Goal: Task Accomplishment & Management: Complete application form

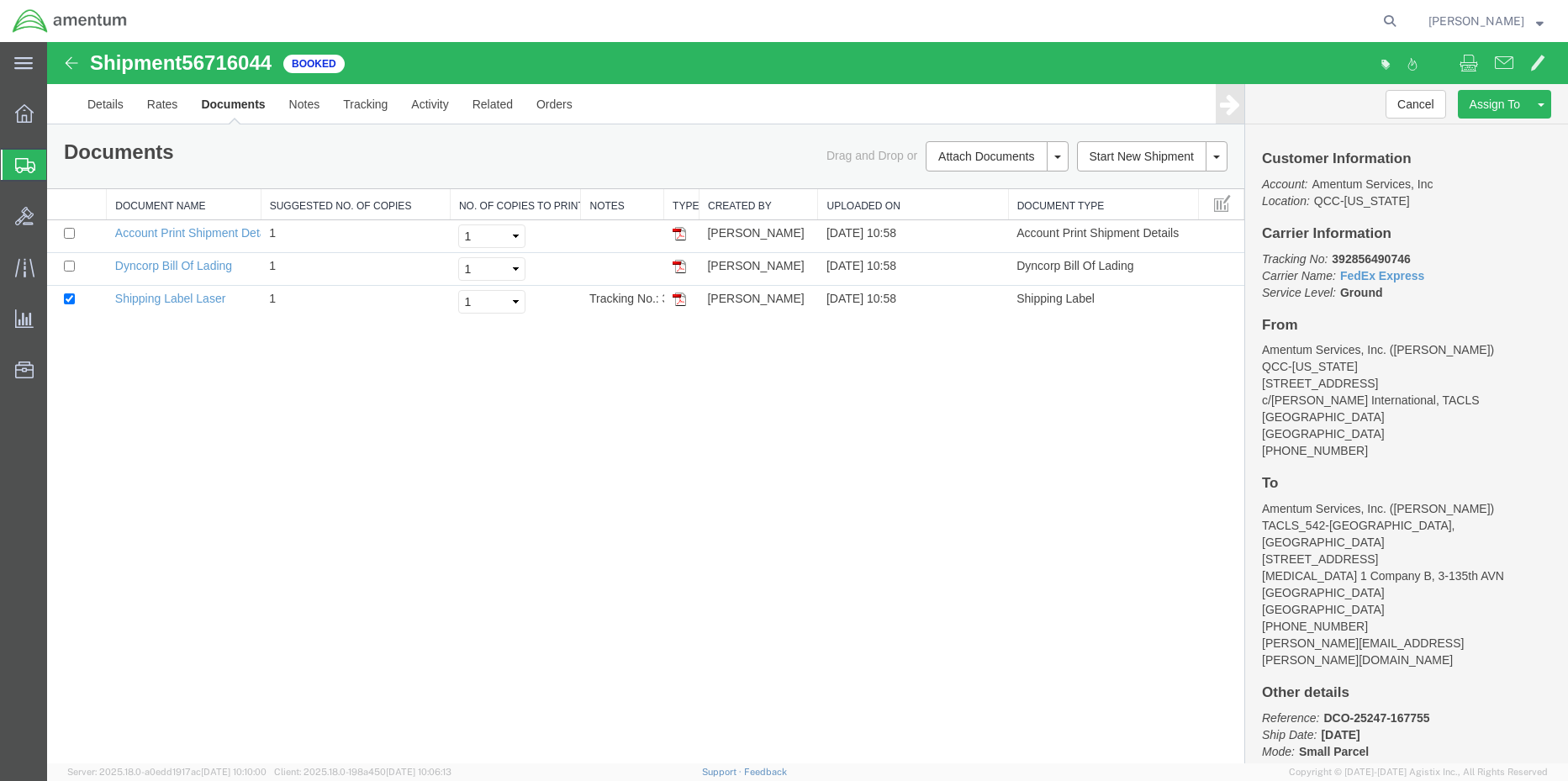
click at [0, 0] on span "Create Shipment" at bounding box center [0, 0] width 0 height 0
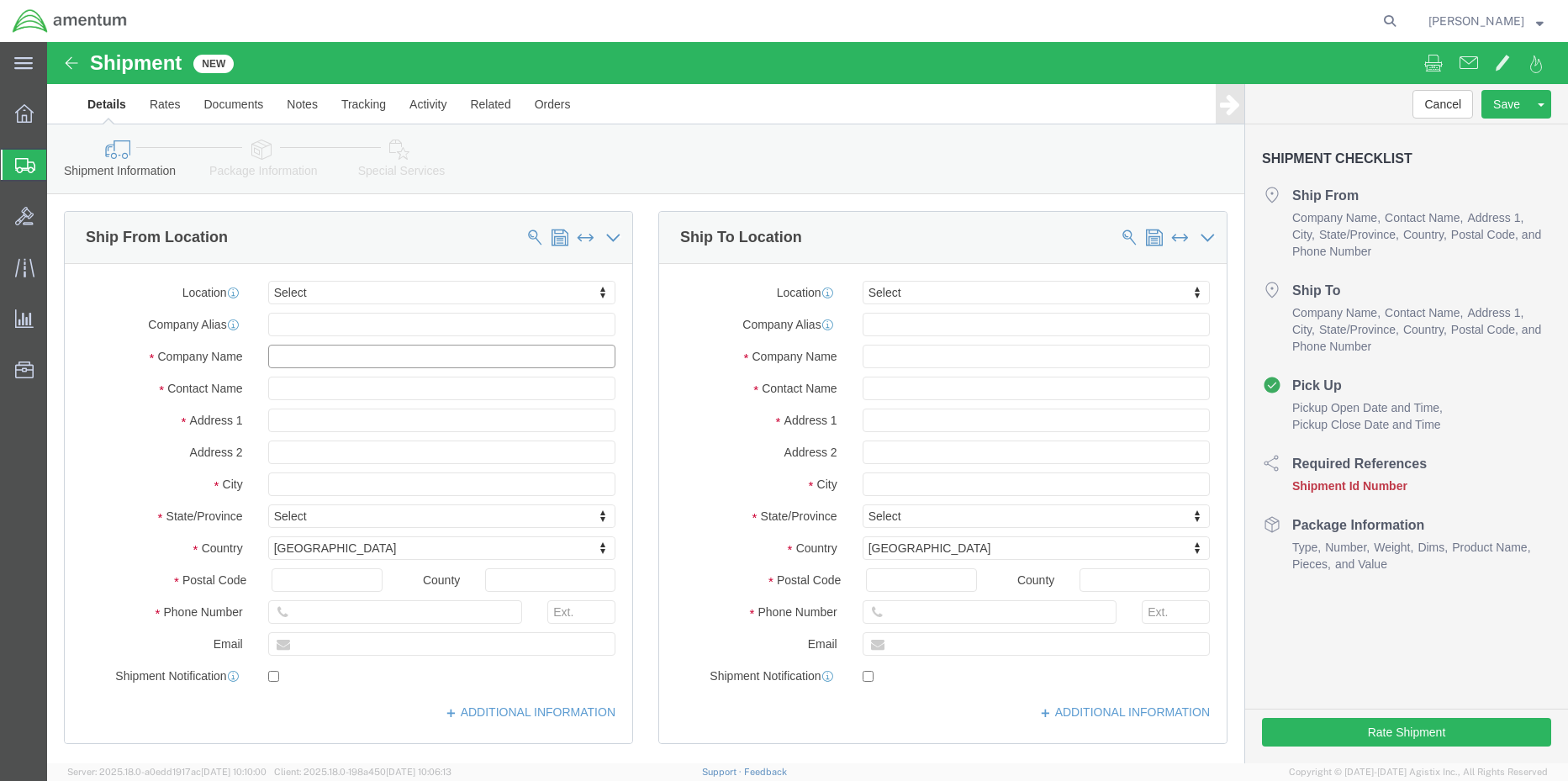
click input "text"
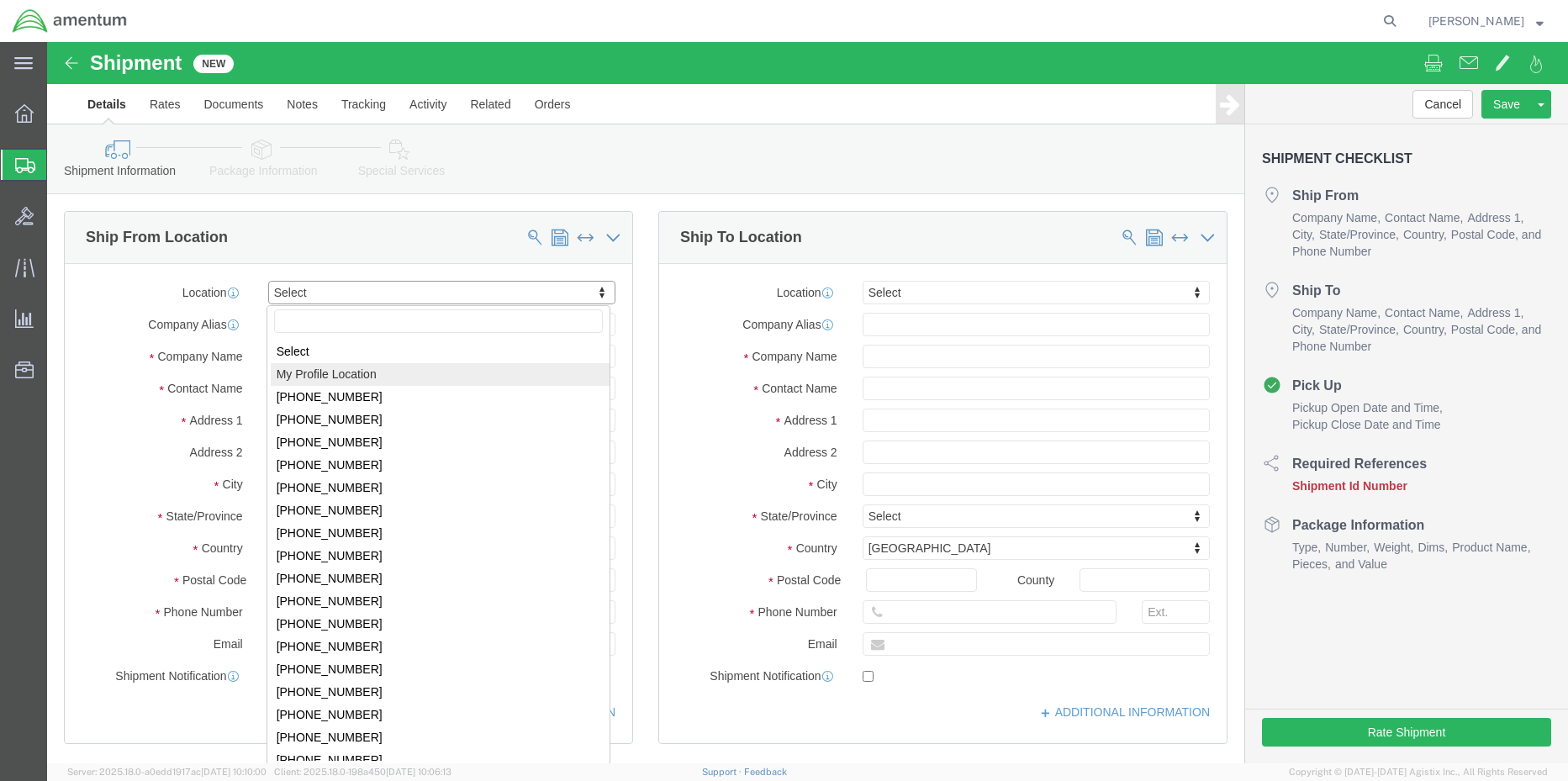
select select "MYPROFILE"
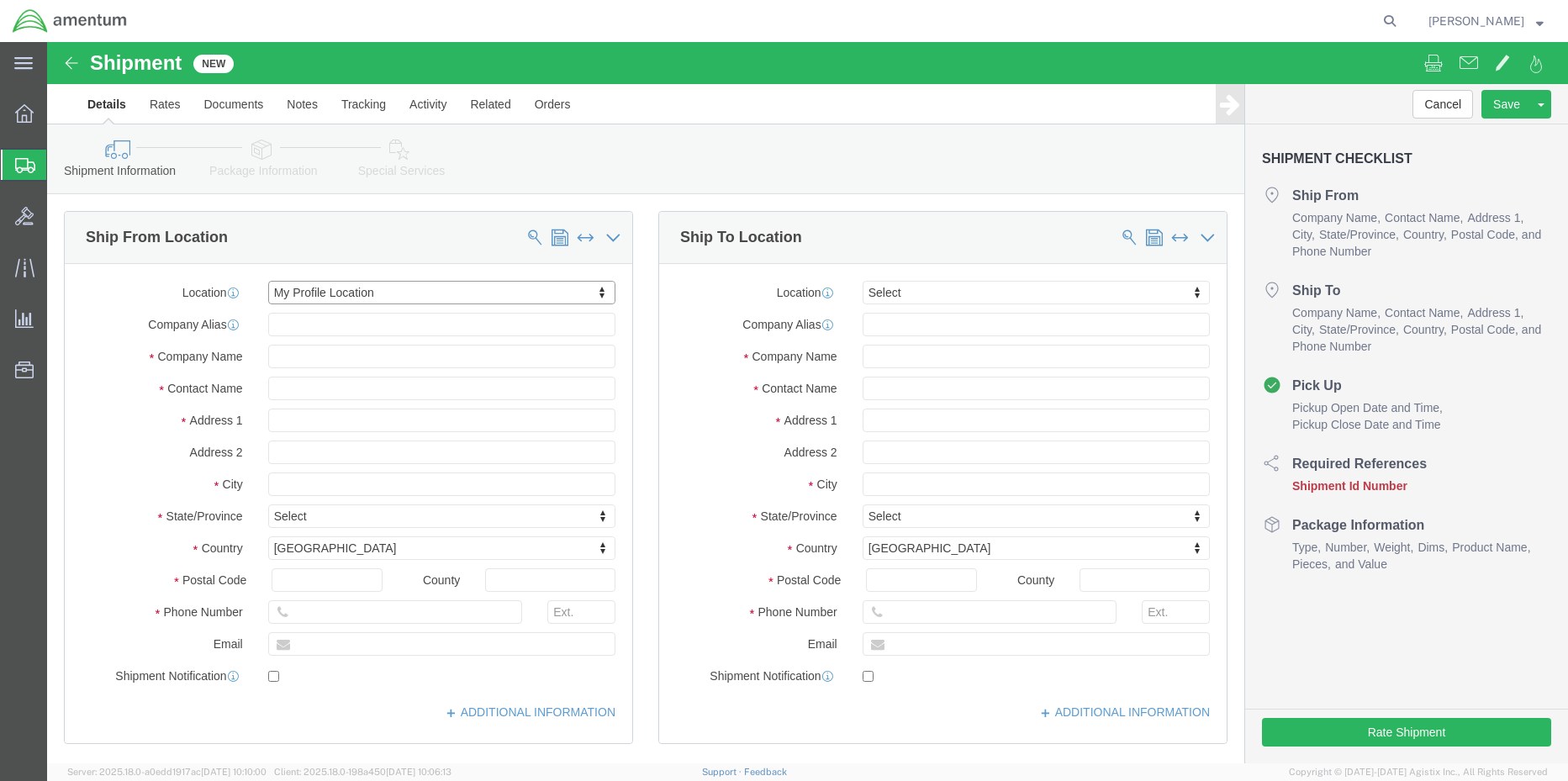
select select "[GEOGRAPHIC_DATA]"
click input "checkbox"
checkbox input "false"
click input "text"
type input "a"
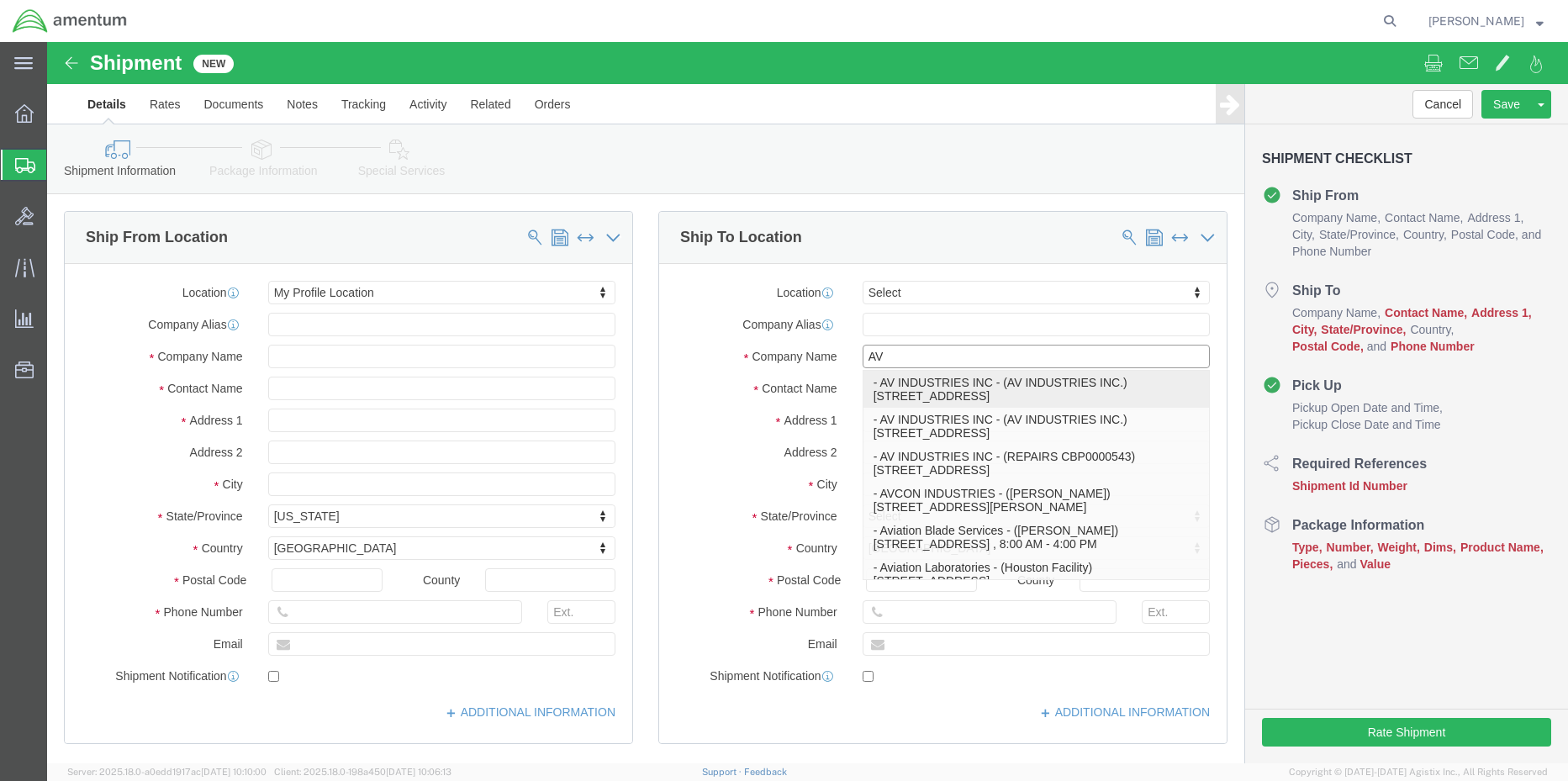
click p "- AV INDUSTRIES INC - (AV INDUSTRIES INC.) [STREET_ADDRESS]"
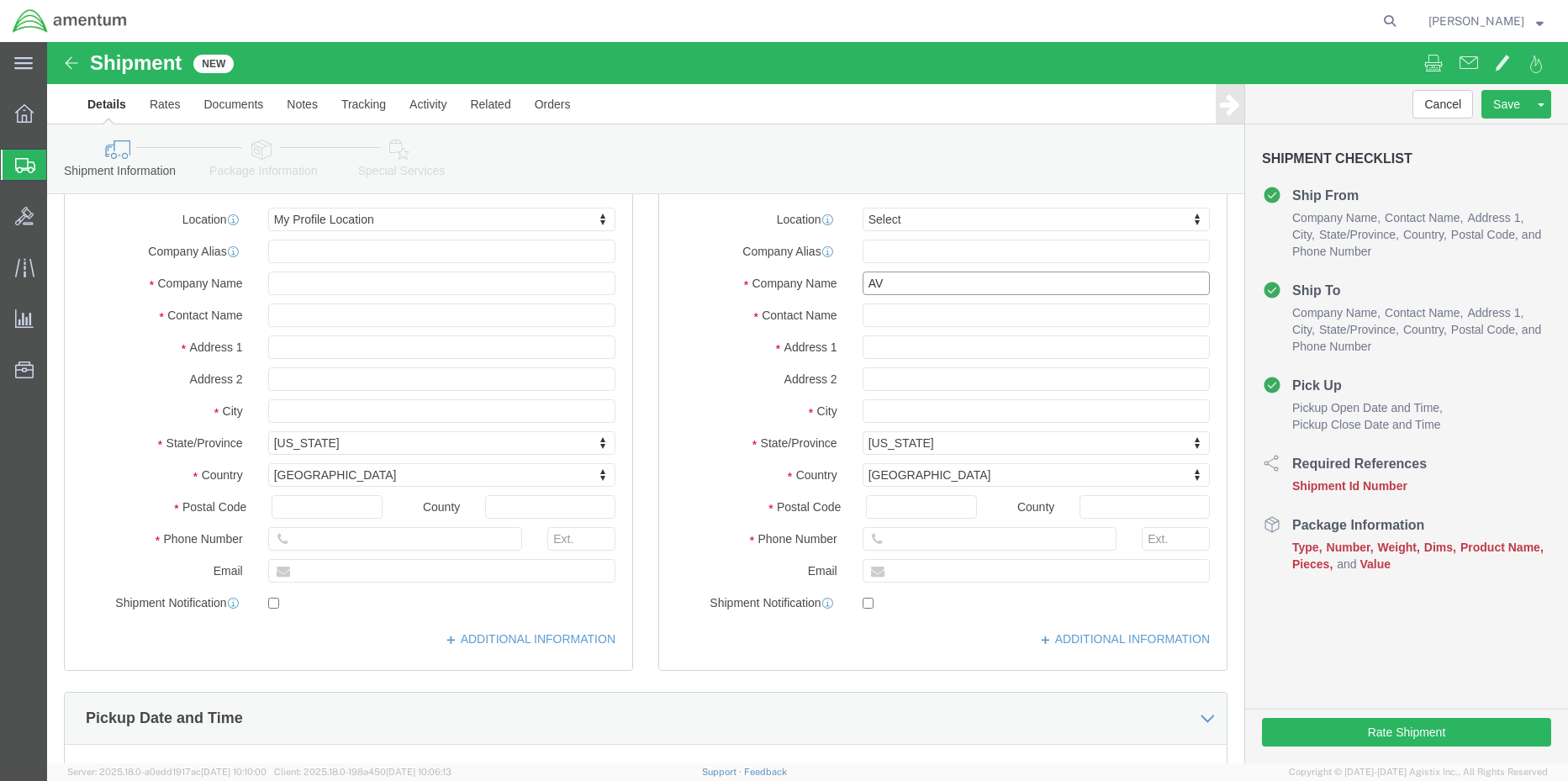
scroll to position [336, 0]
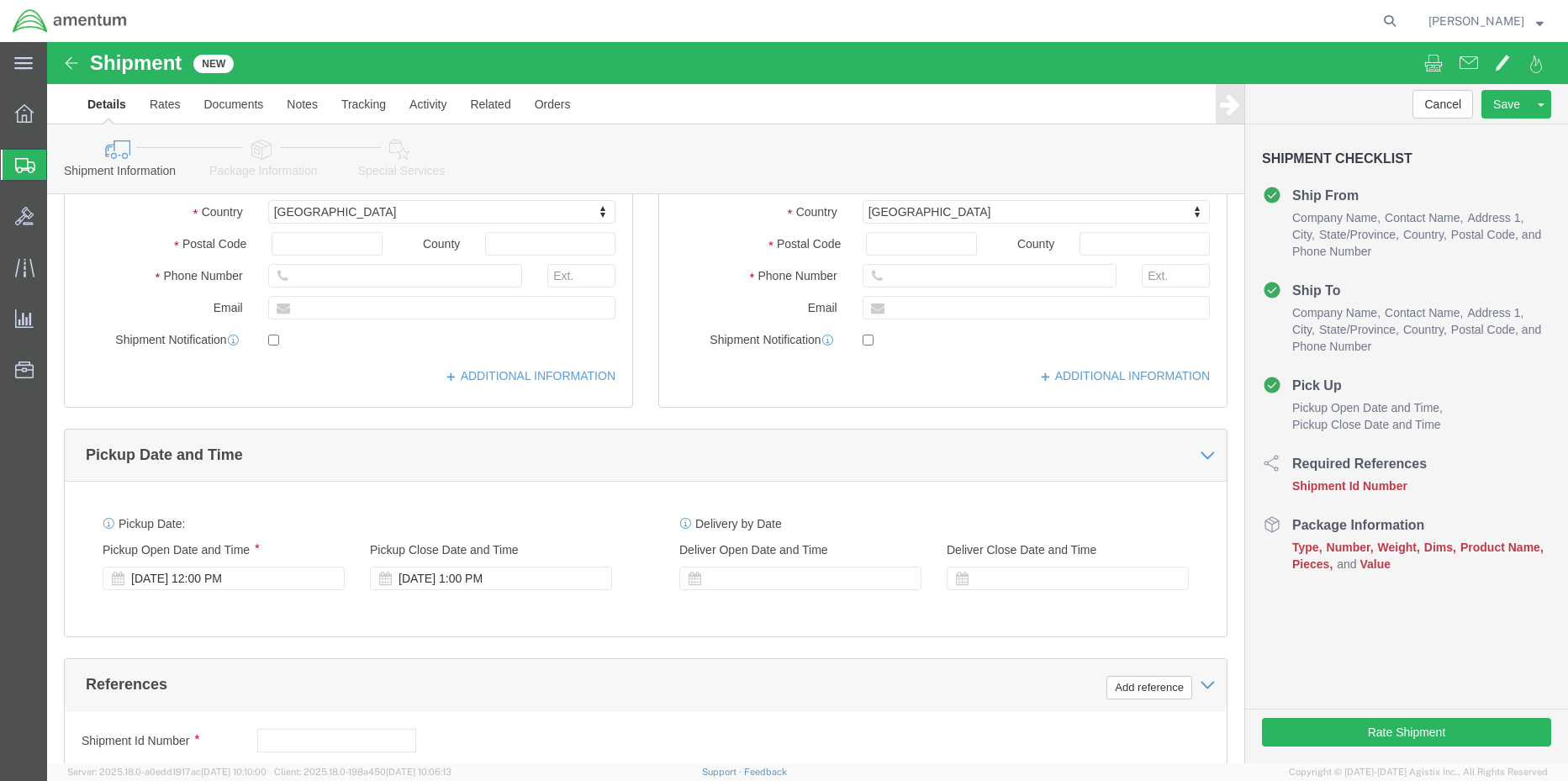
type input "AV INDUSTRIES INC"
click input "text"
type input "RTS"
click icon
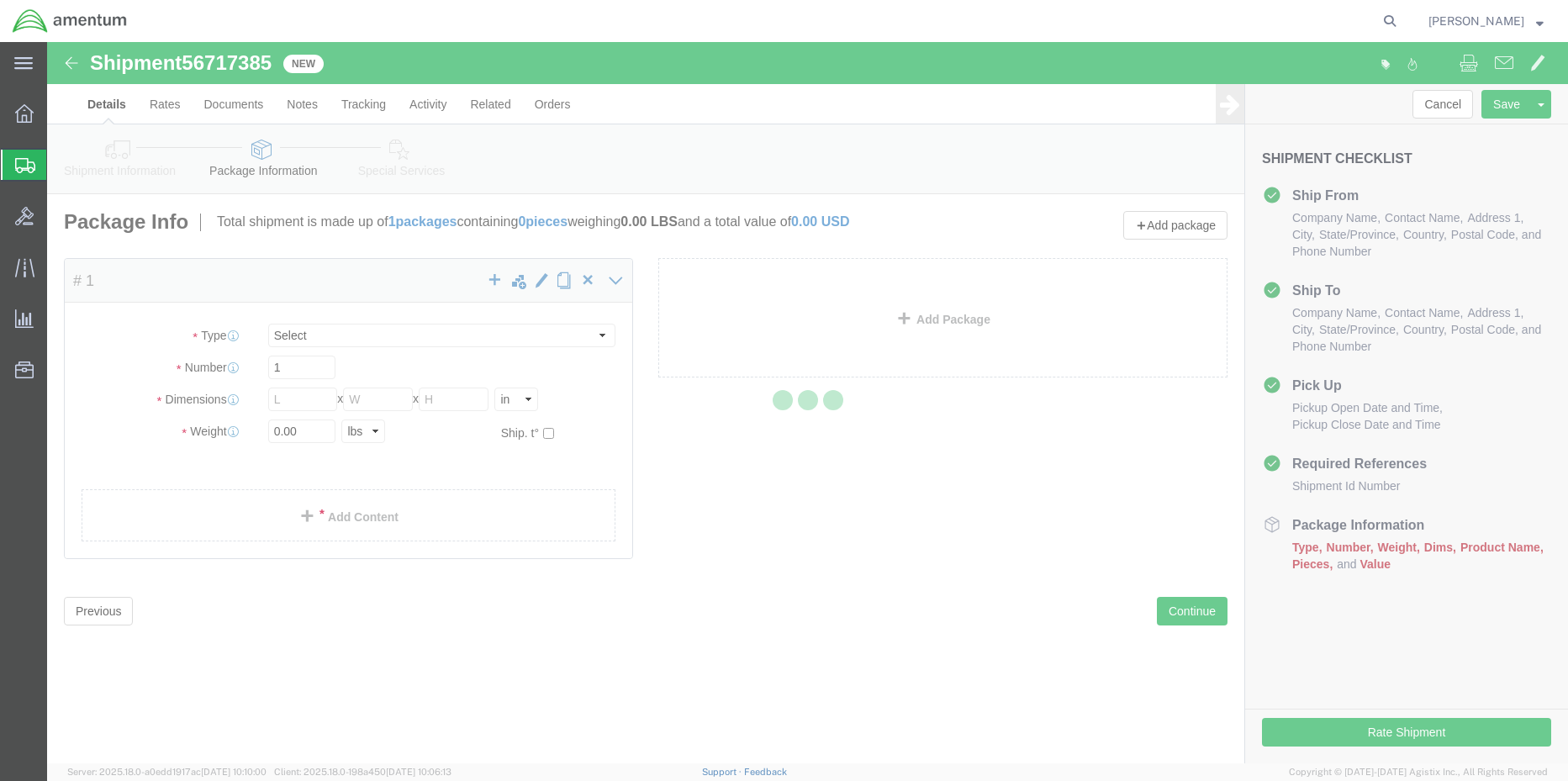
select select "CBOX"
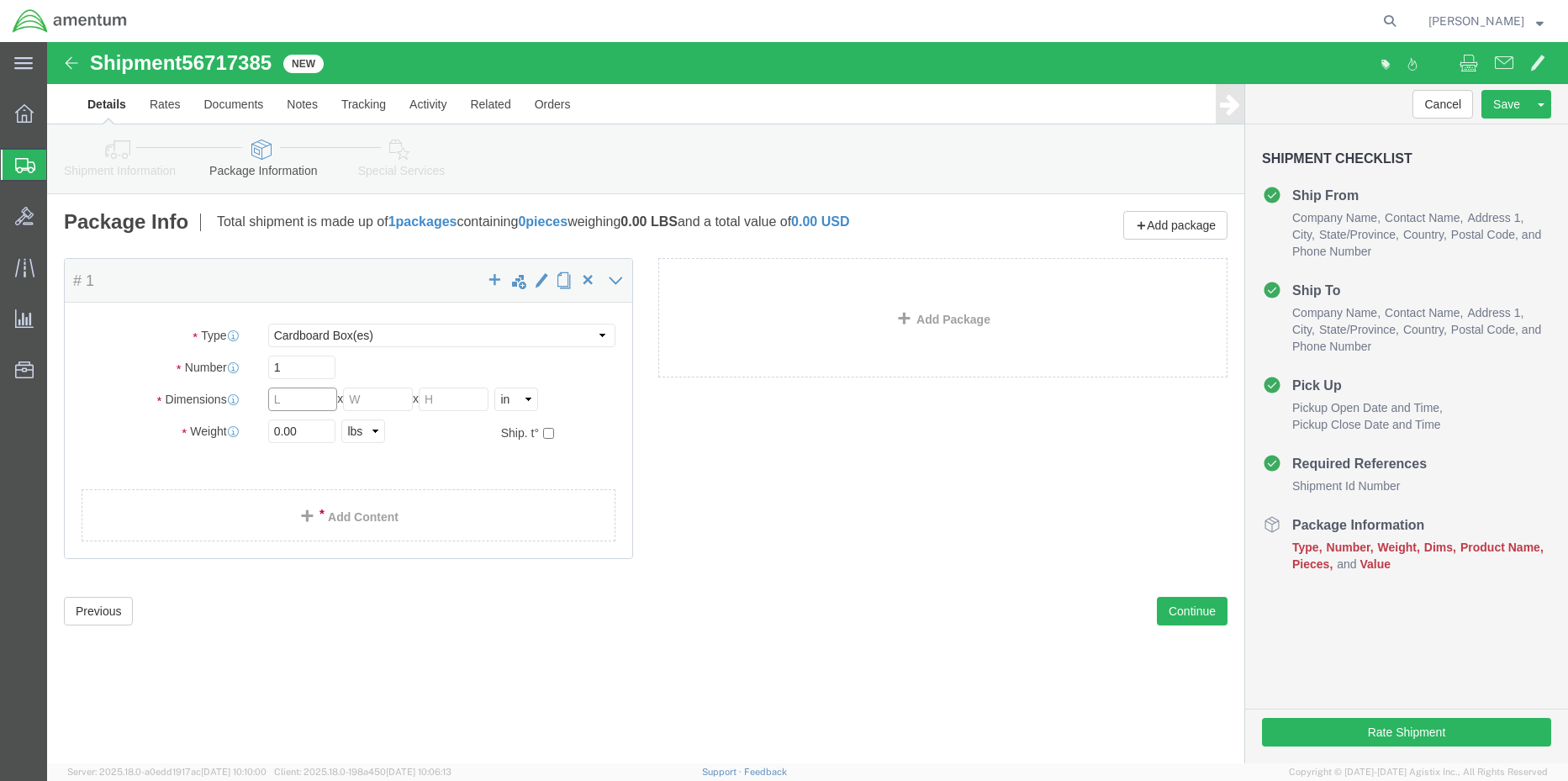
click input "text"
type input "12"
type input "6"
type input "1"
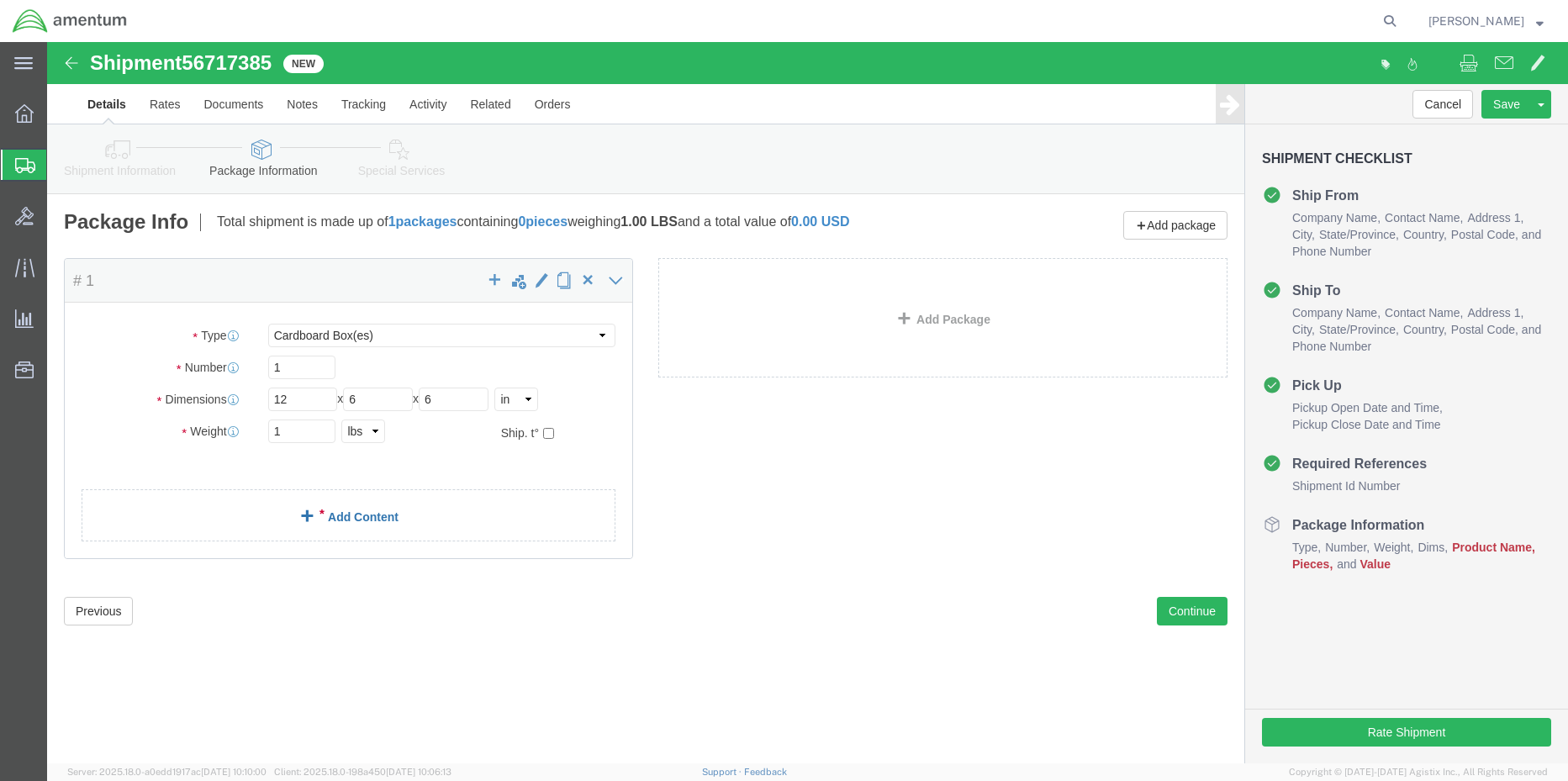
click link "Add Content"
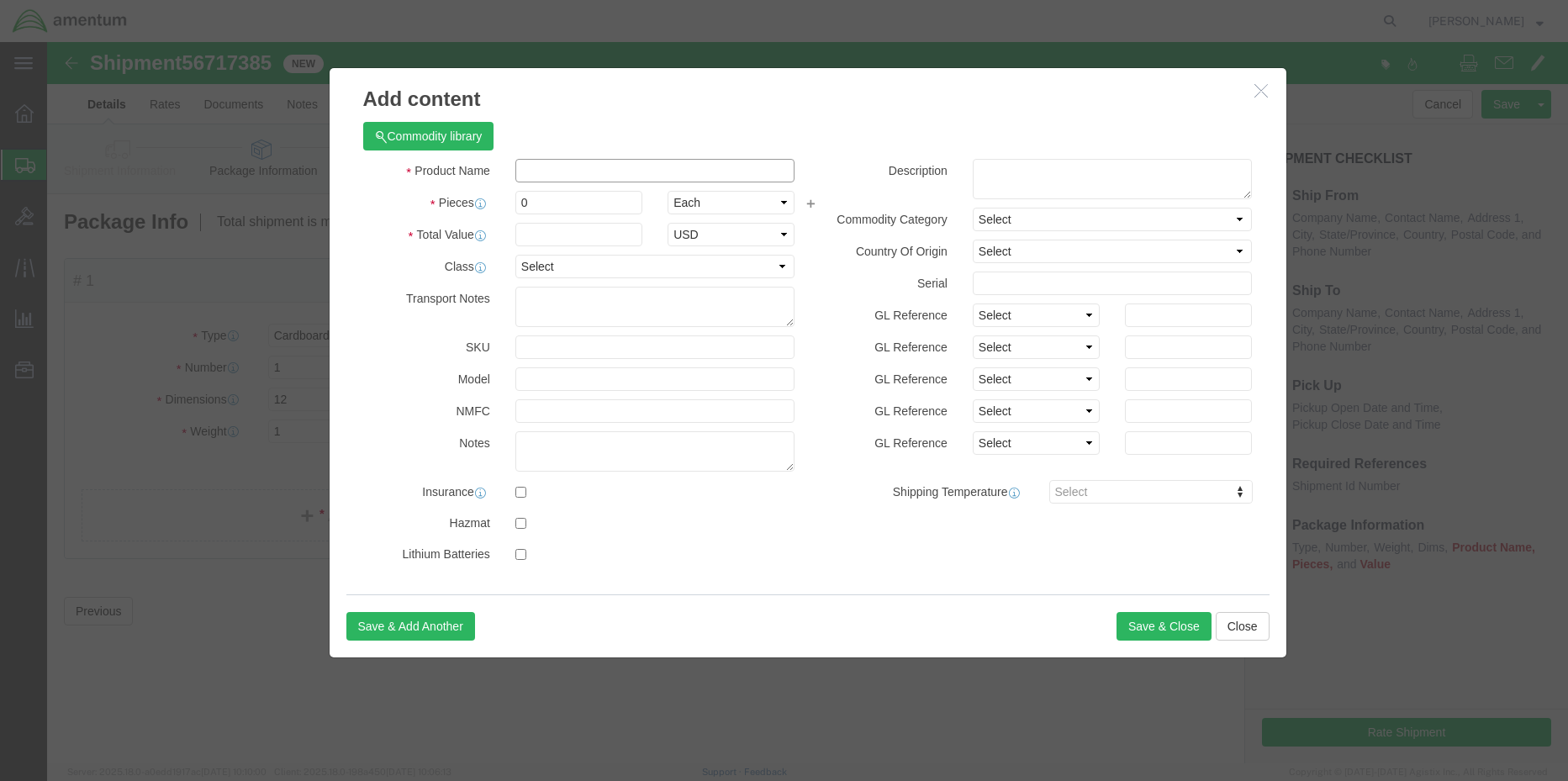
click input "text"
type input "[PHONE_NUMBER]"
type input "2"
type input "1500"
select select "USD"
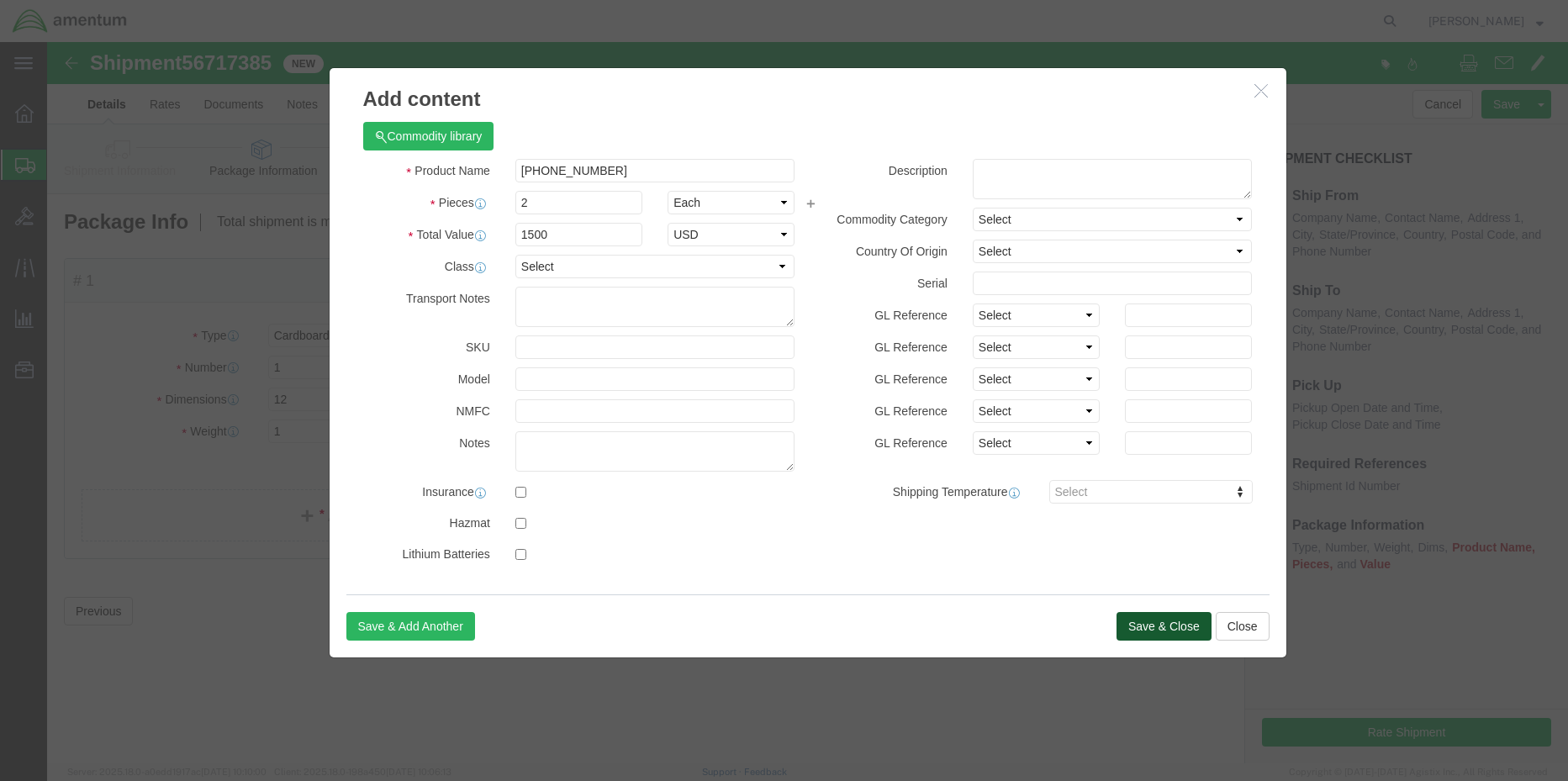
click button "Save & Close"
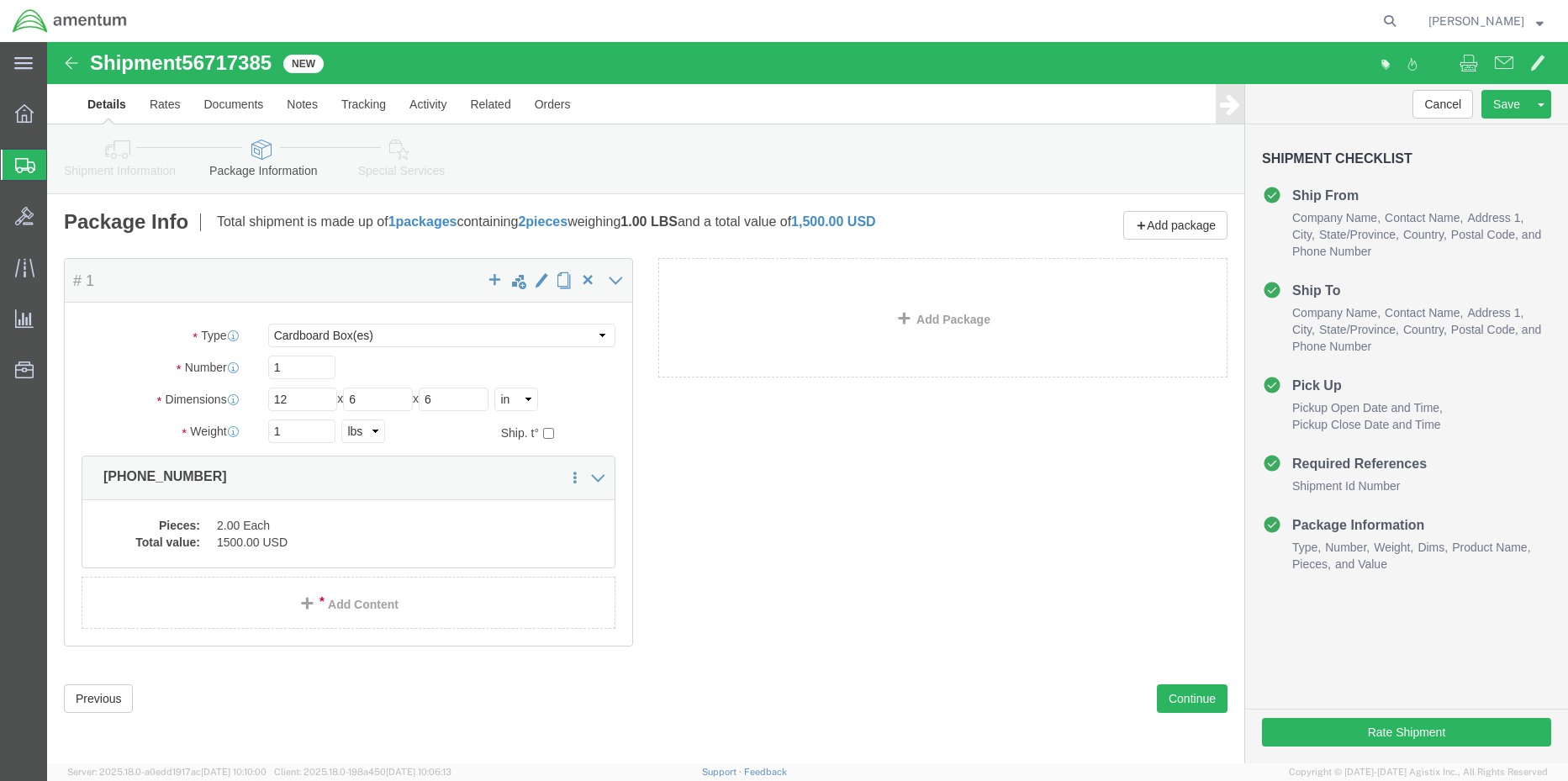
click icon
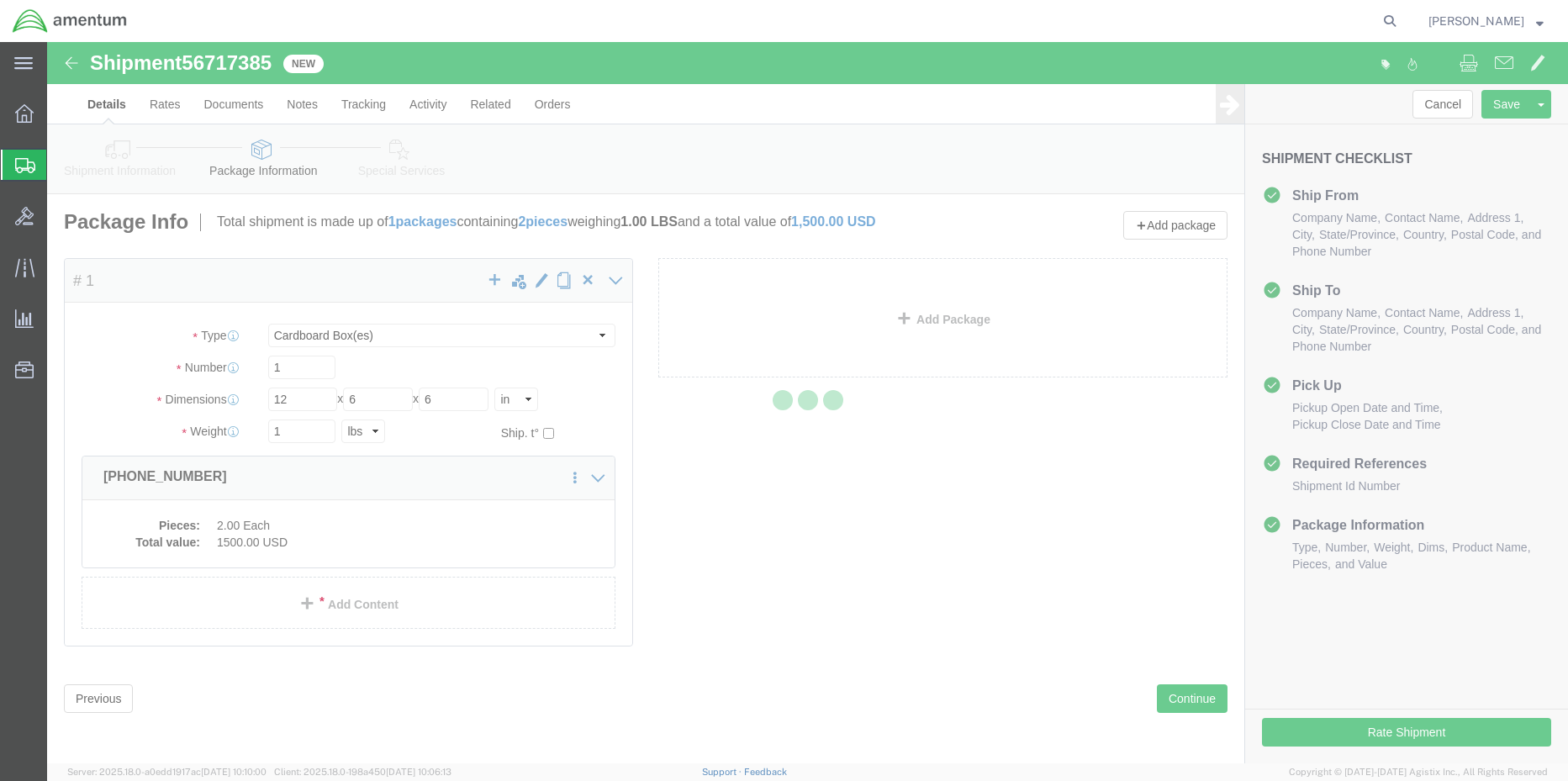
select select
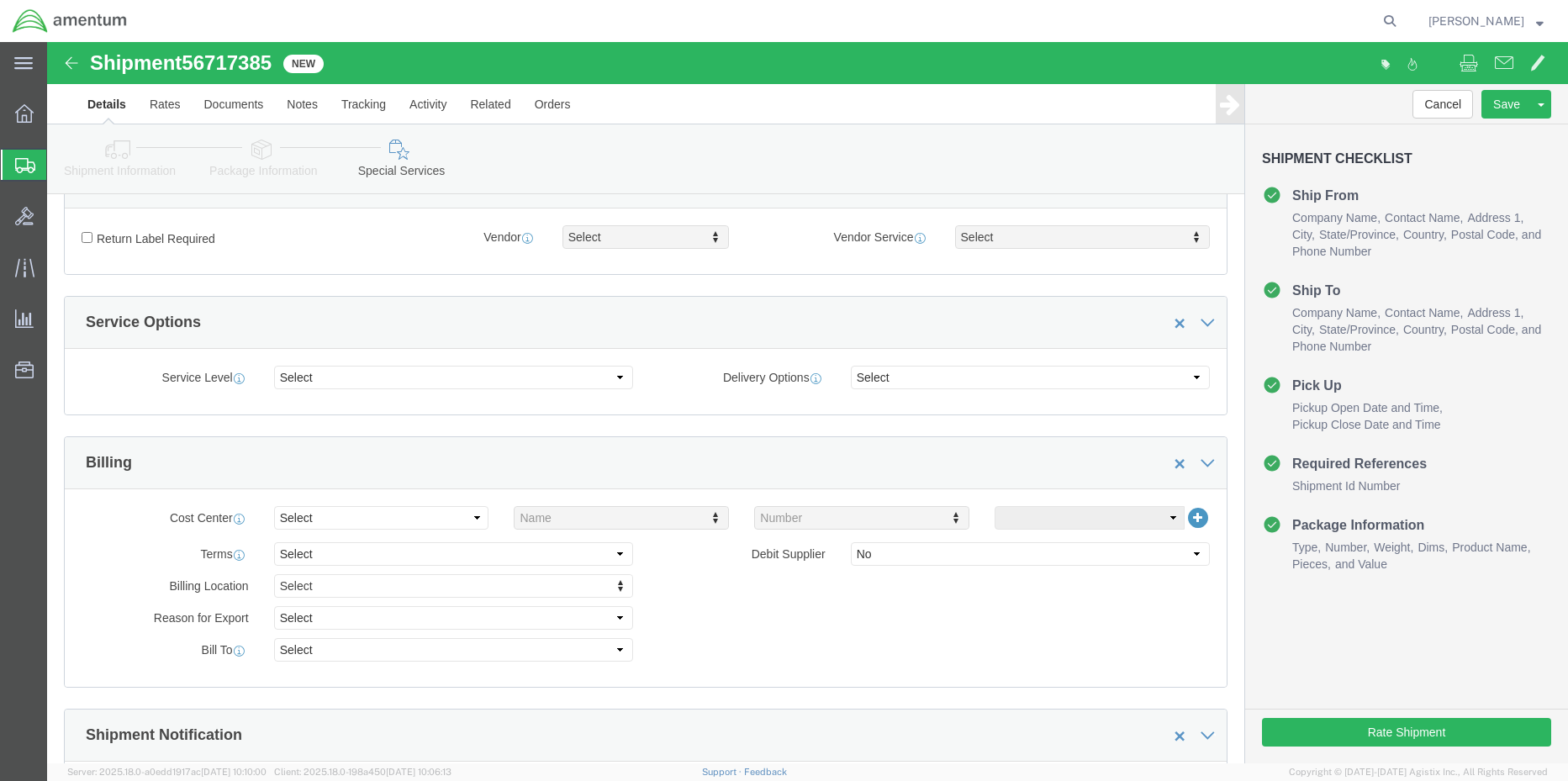
scroll to position [589, 0]
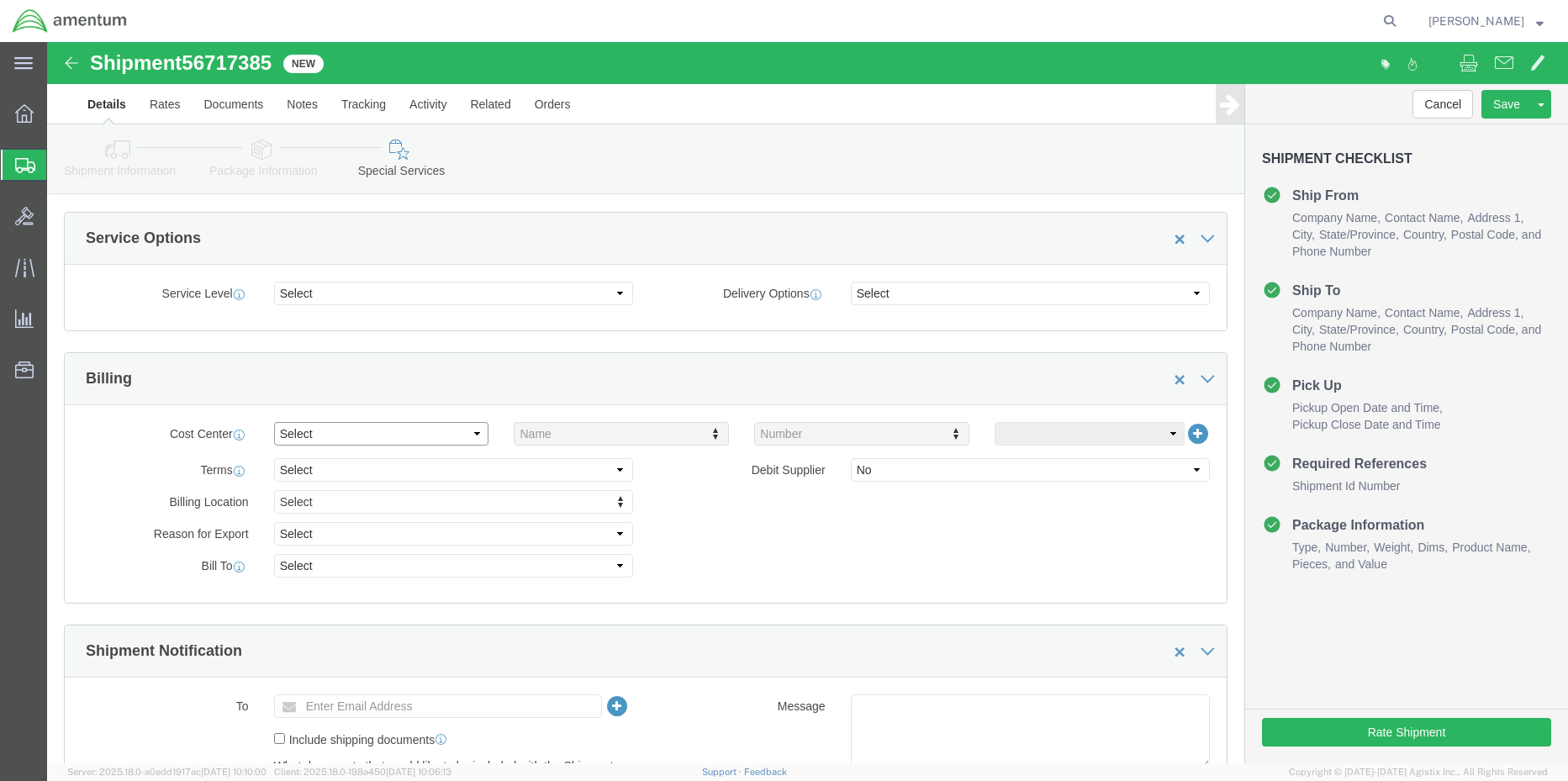
click select "Select Buyer Cost Center Department Operations Number Order Number Sales Person"
click div "Billing"
click select "Select Recipient Account Sender/Shipper Third Party Account"
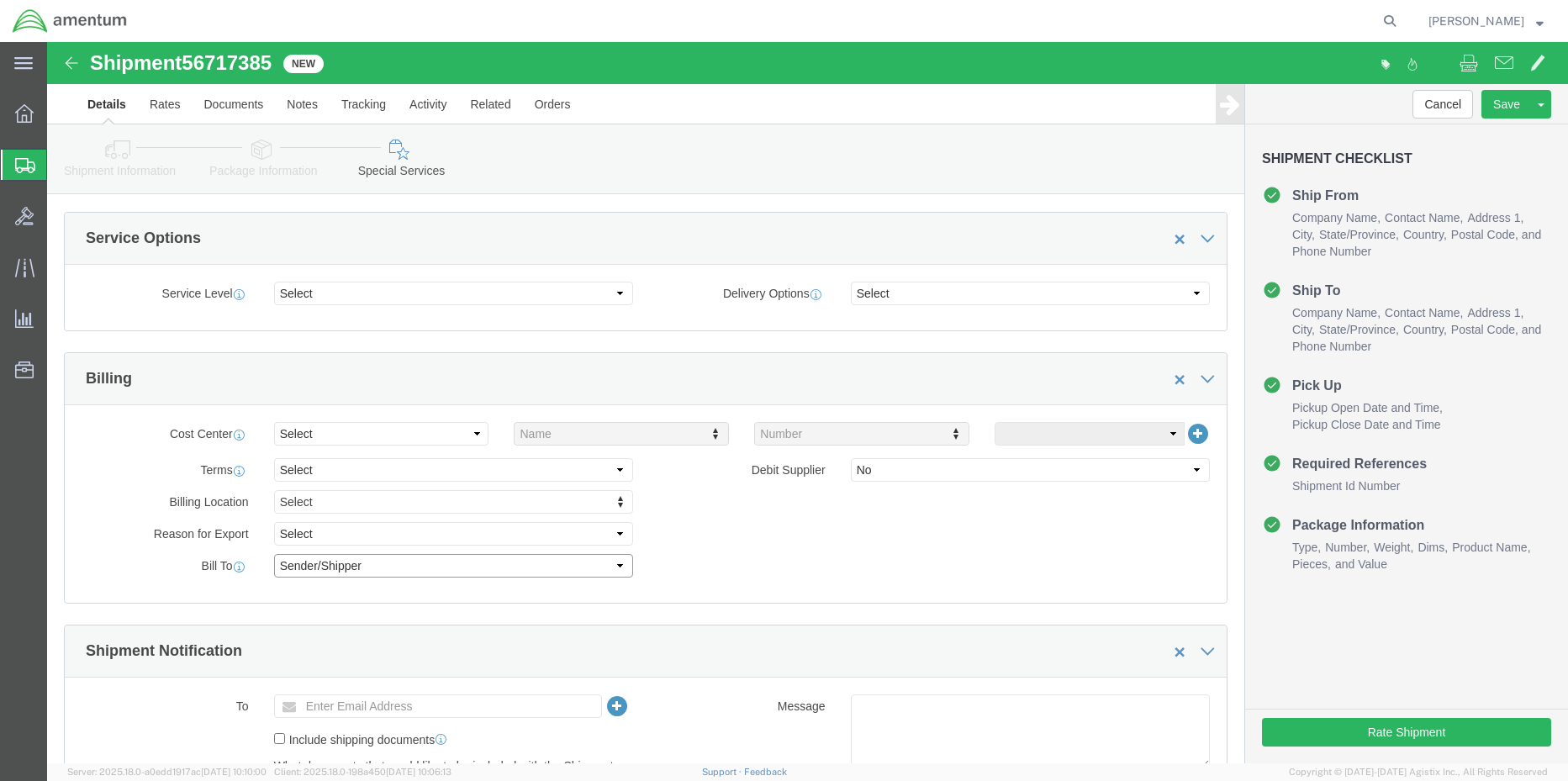
select select "THRD"
click select "Select Recipient Account Sender/Shipper Third Party Account"
select select
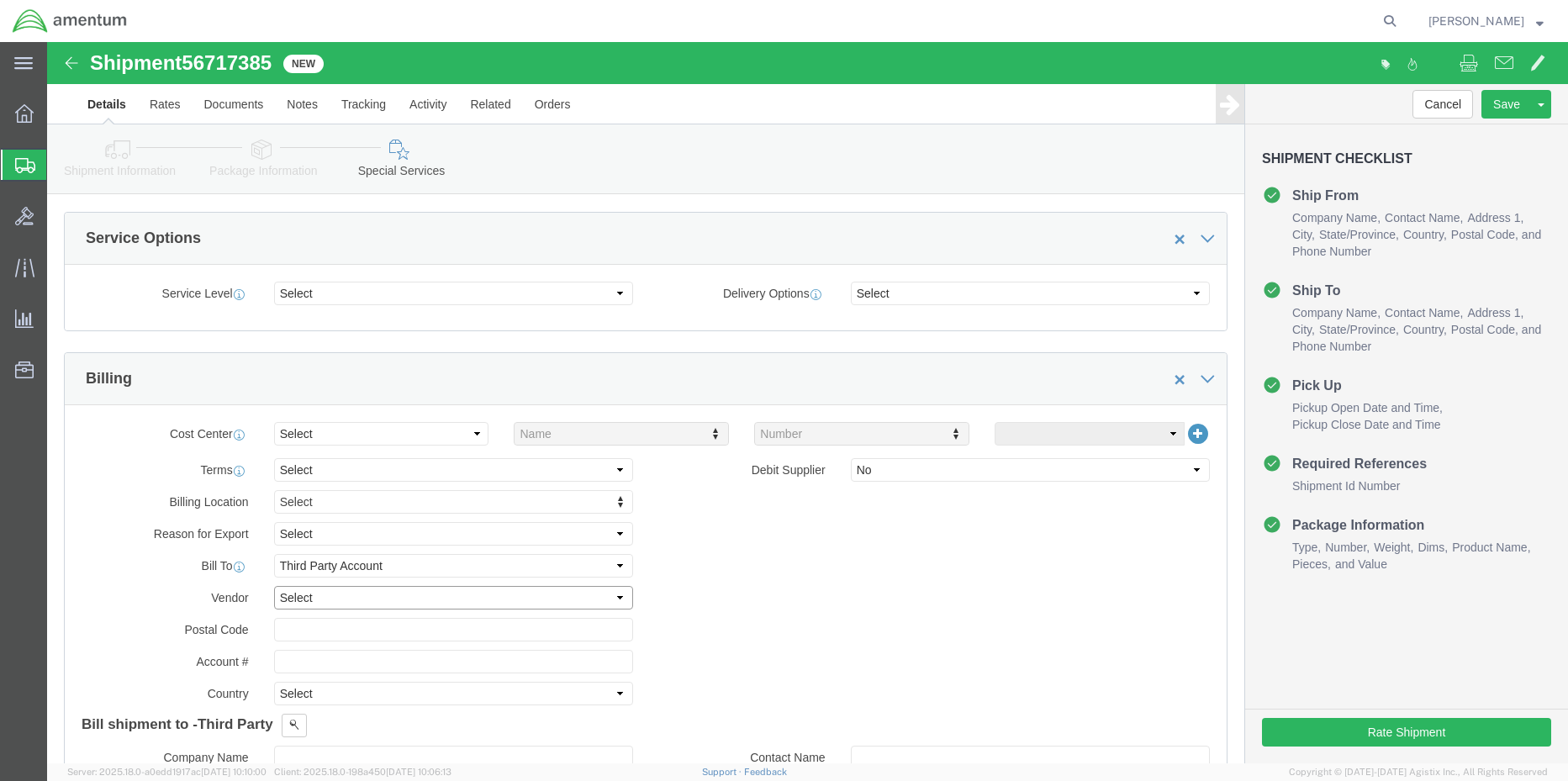
click select "Select DHL FedEx Express UPS"
select select "FedEx Express"
click select "Select DHL FedEx Express UPS"
click input "text"
paste input "591758942"
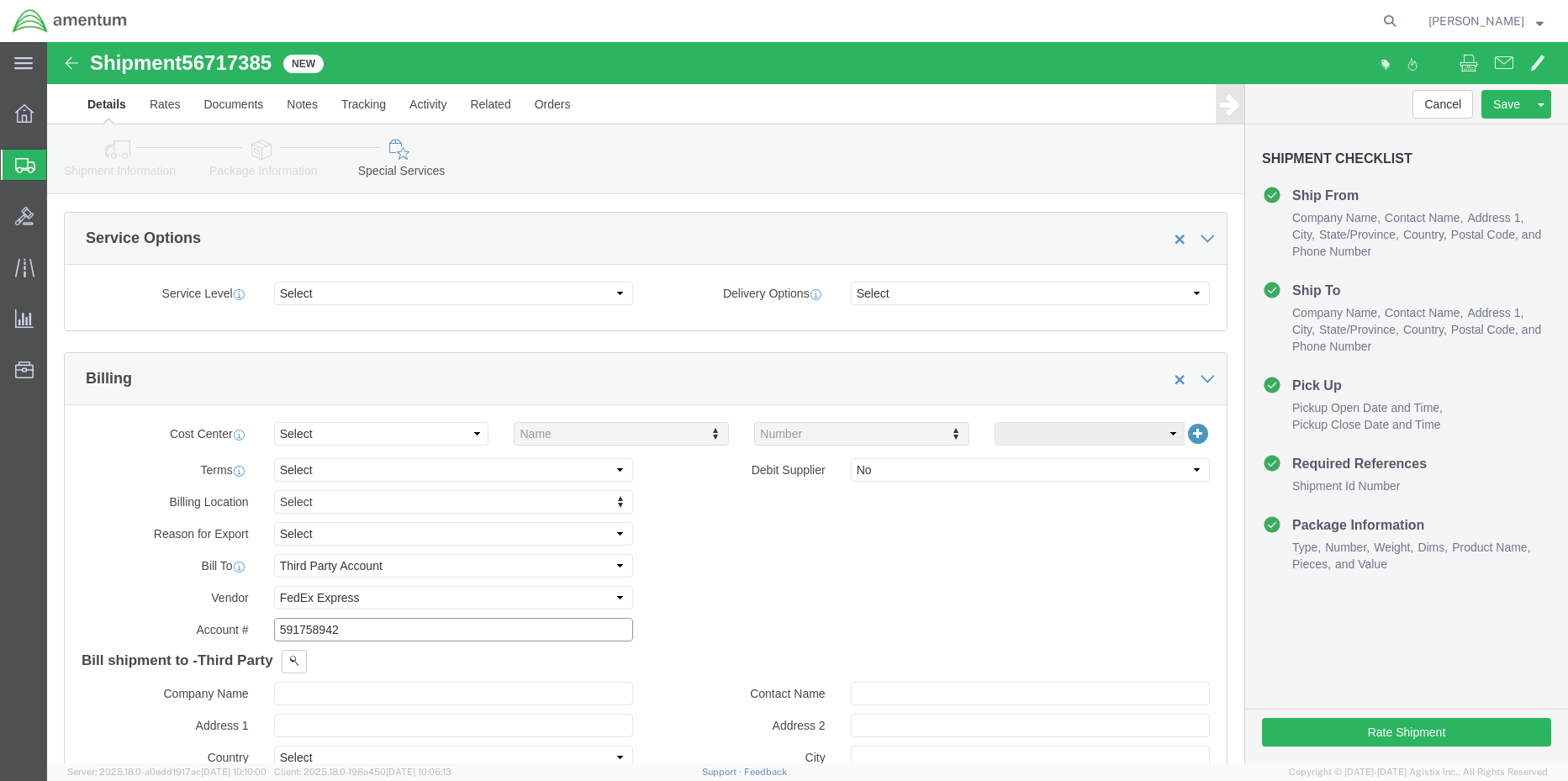
type input "591758942"
click input "591758942"
click button "Rate Shipment"
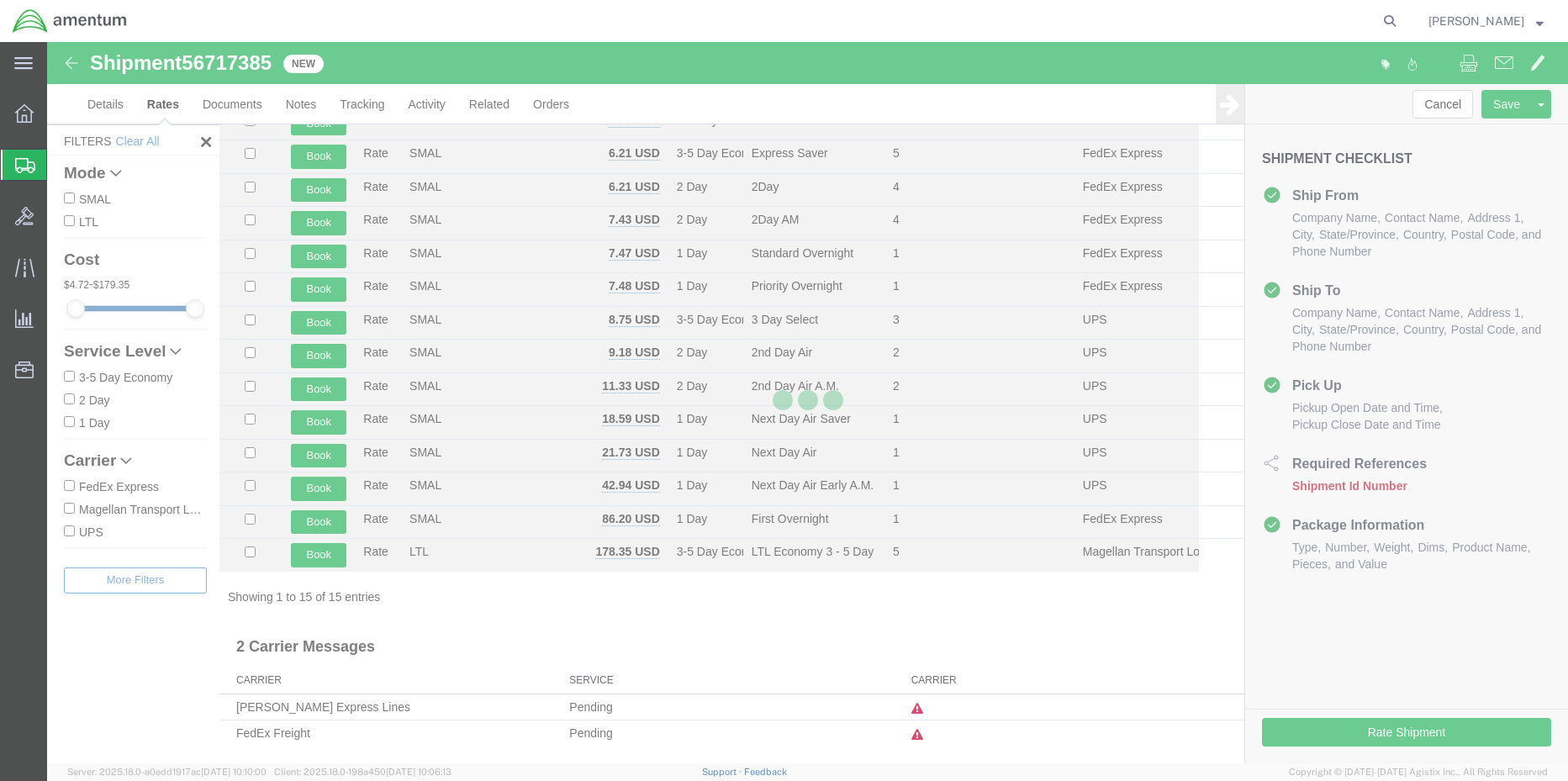
scroll to position [116, 0]
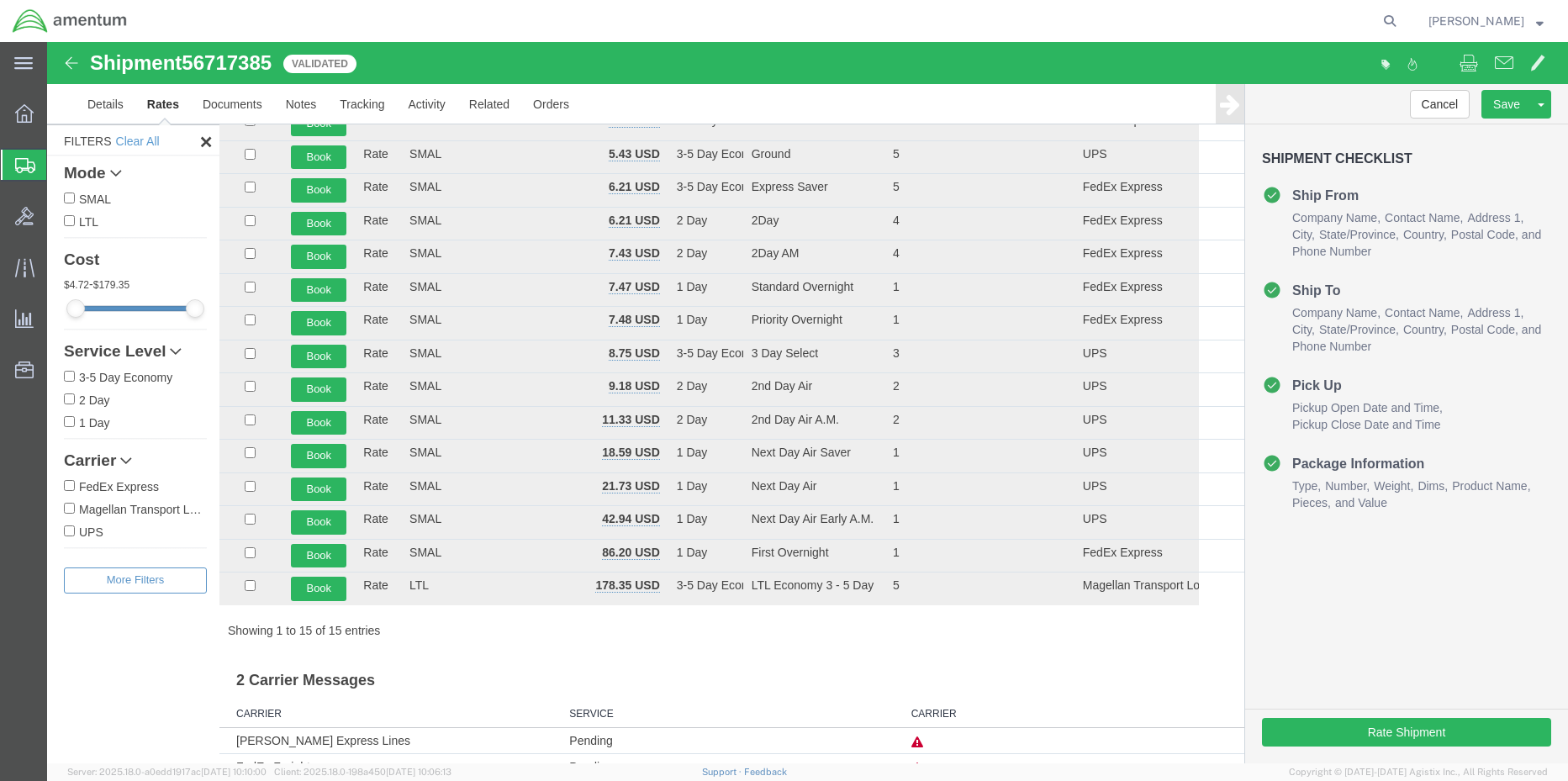
click at [64, 489] on input "FedEx Express" at bounding box center [70, 485] width 11 height 11
checkbox input "true"
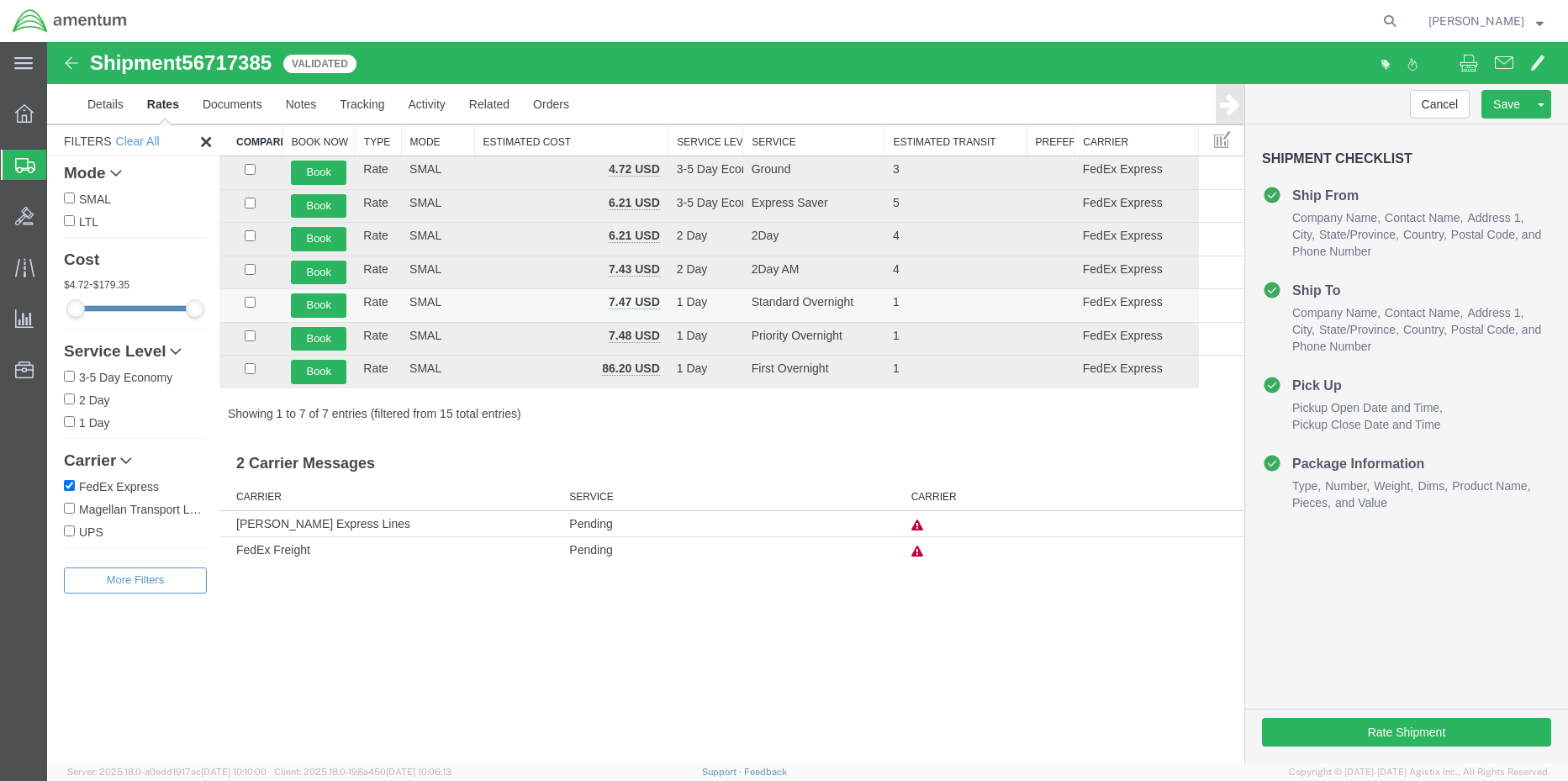
scroll to position [0, 0]
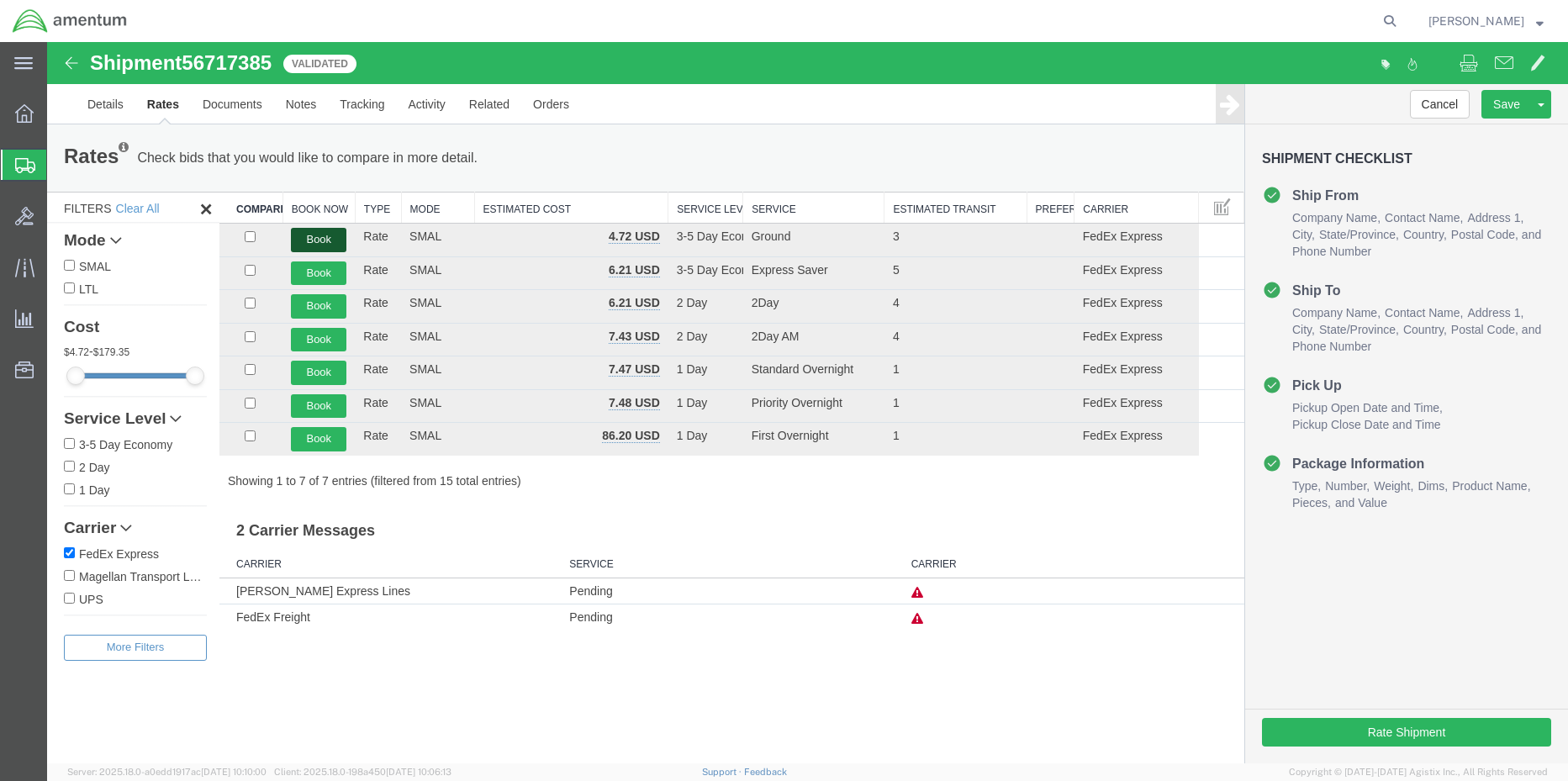
click at [306, 236] on button "Book" at bounding box center [319, 239] width 55 height 24
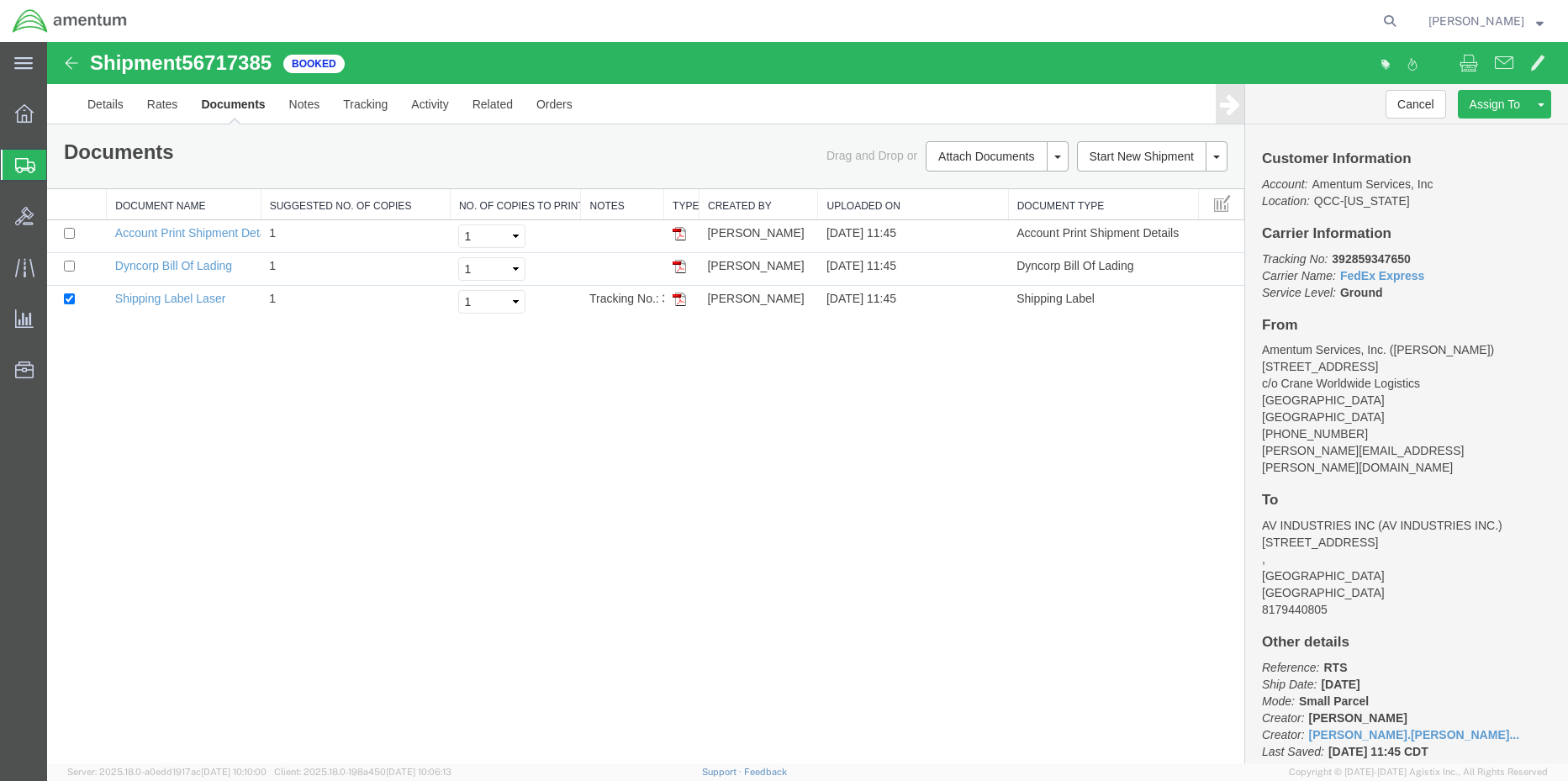
click at [1375, 261] on b "392859347650" at bounding box center [1371, 258] width 79 height 13
click at [1376, 261] on b "392859347650" at bounding box center [1371, 258] width 79 height 13
copy b "392859347650"
click at [675, 300] on img at bounding box center [679, 298] width 13 height 13
